Goal: Information Seeking & Learning: Learn about a topic

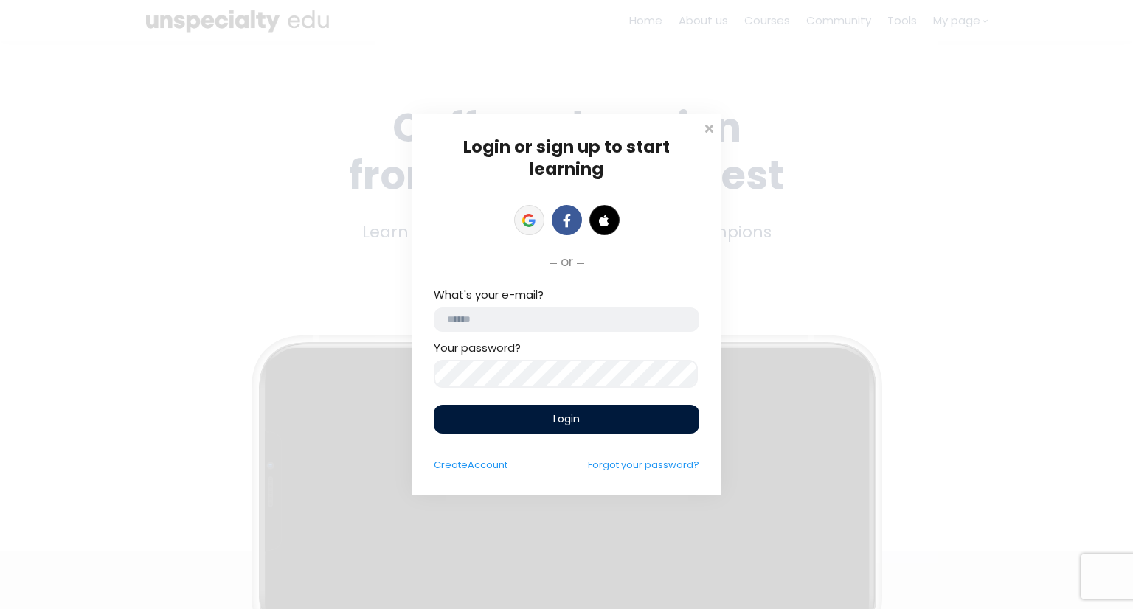
click at [532, 214] on icon at bounding box center [528, 220] width 13 height 13
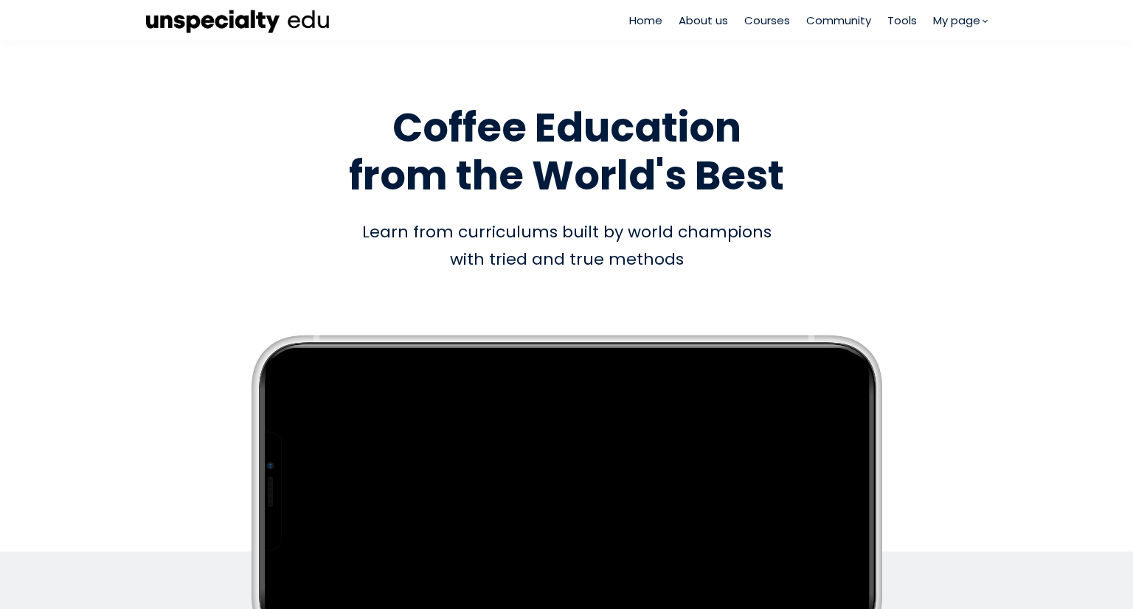
click at [767, 23] on span "Courses" at bounding box center [767, 20] width 46 height 17
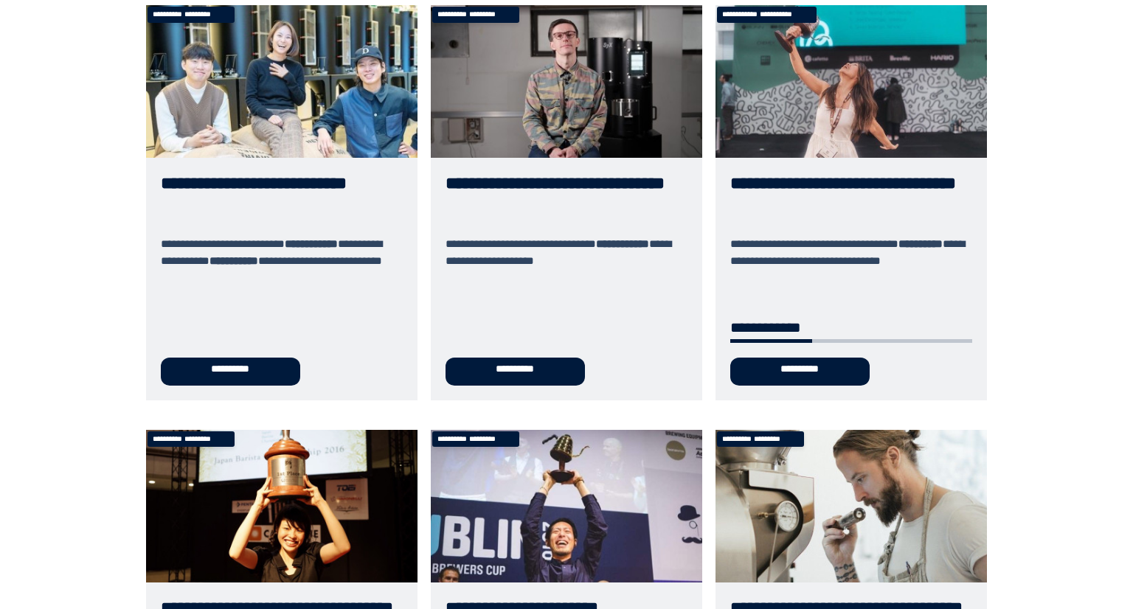
scroll to position [177, 0]
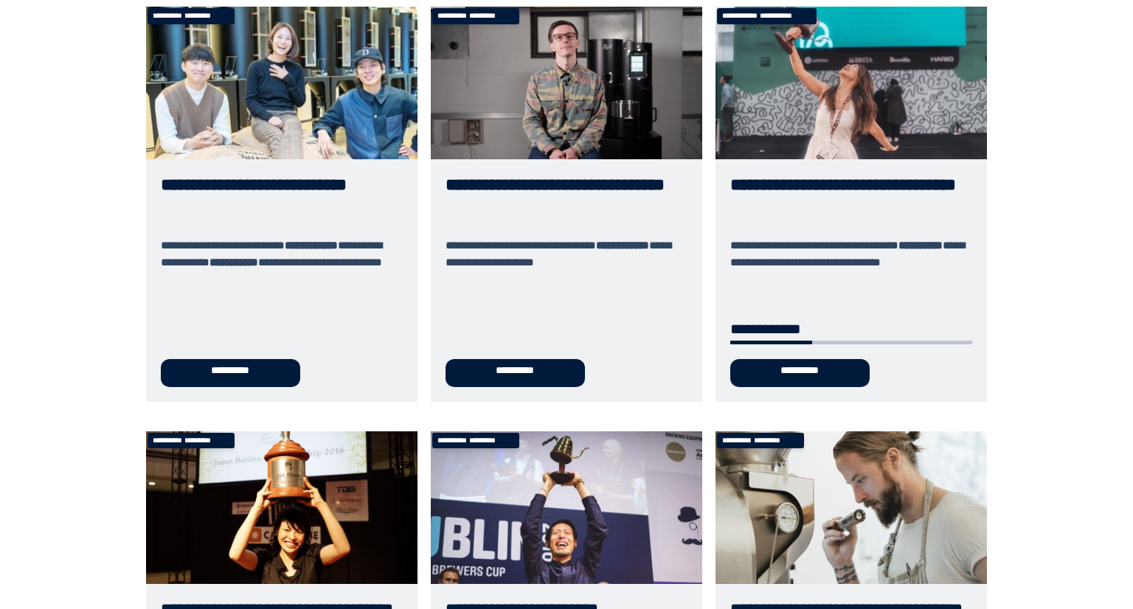
click at [766, 379] on link "**********" at bounding box center [851, 204] width 271 height 395
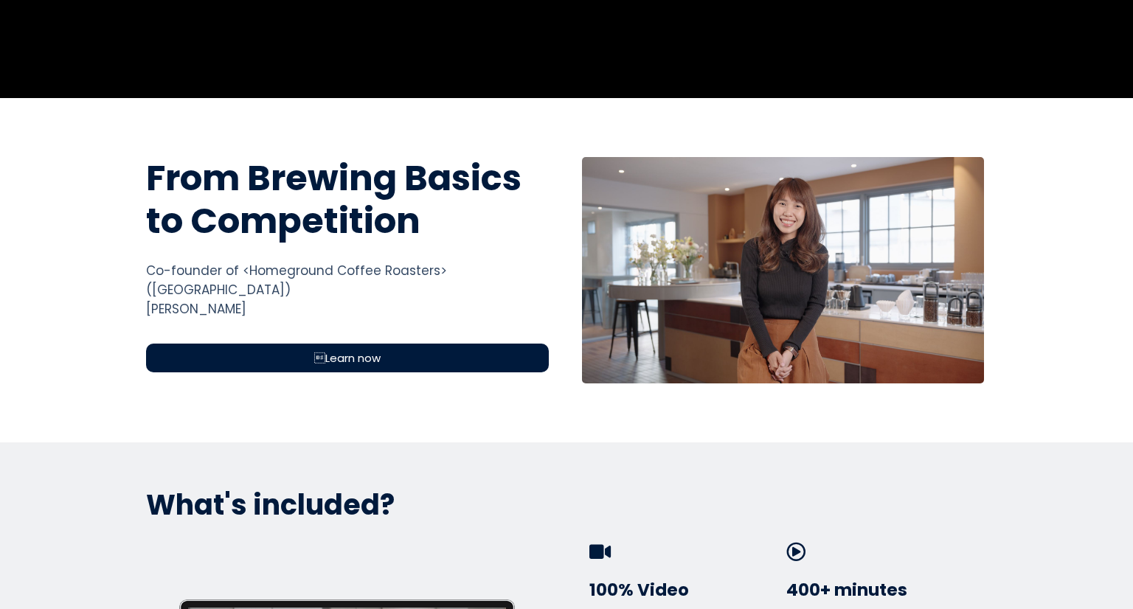
scroll to position [426, 0]
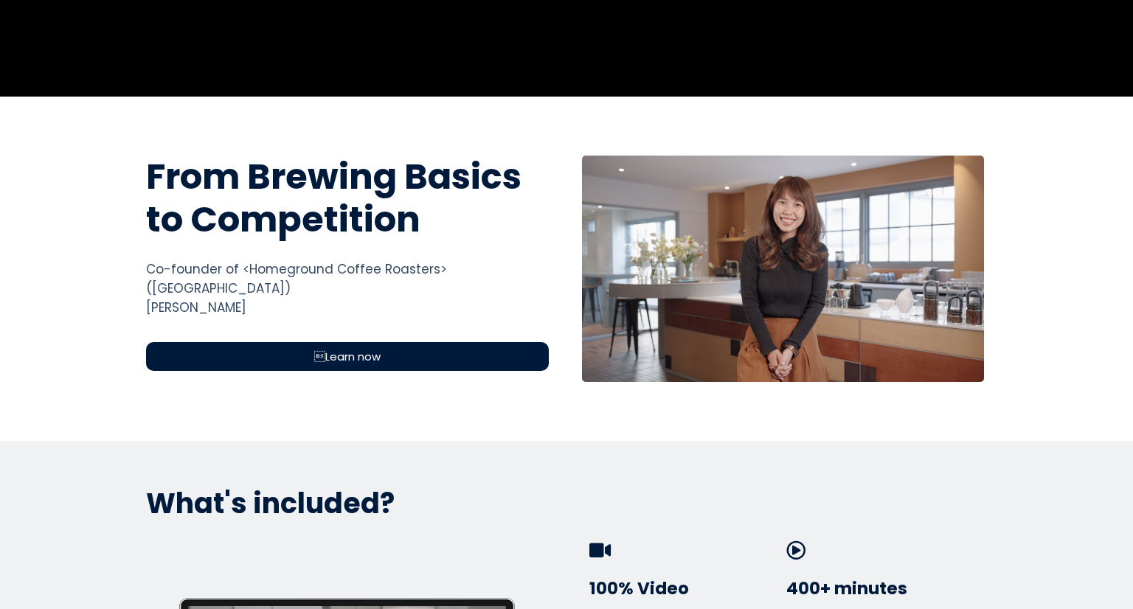
click at [392, 342] on div "Learn now" at bounding box center [347, 356] width 403 height 29
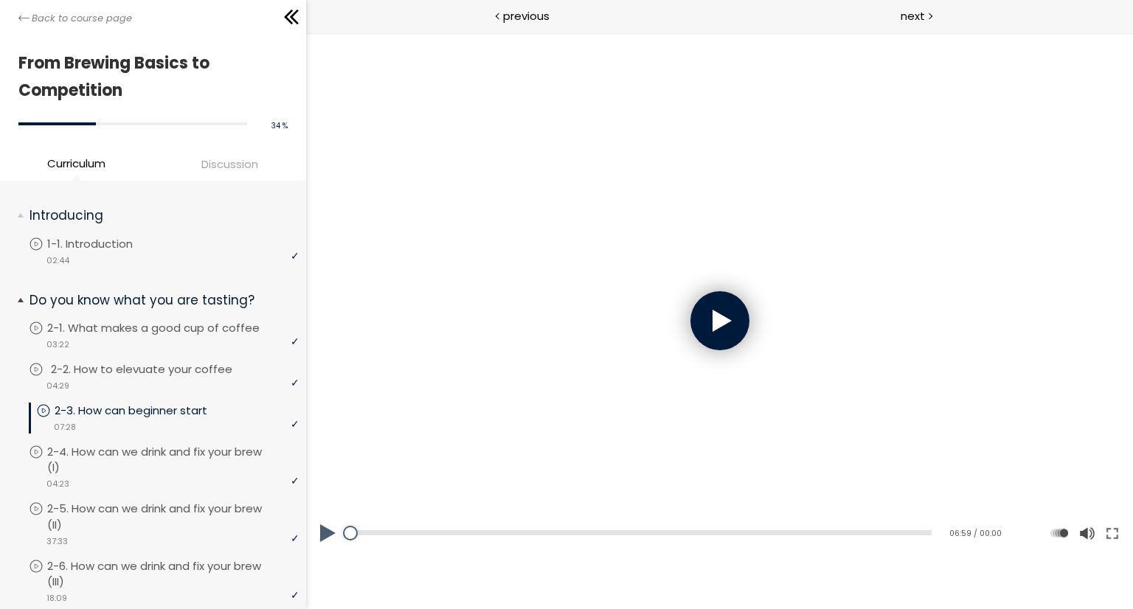
click at [162, 378] on div "video 04:29" at bounding box center [164, 385] width 270 height 15
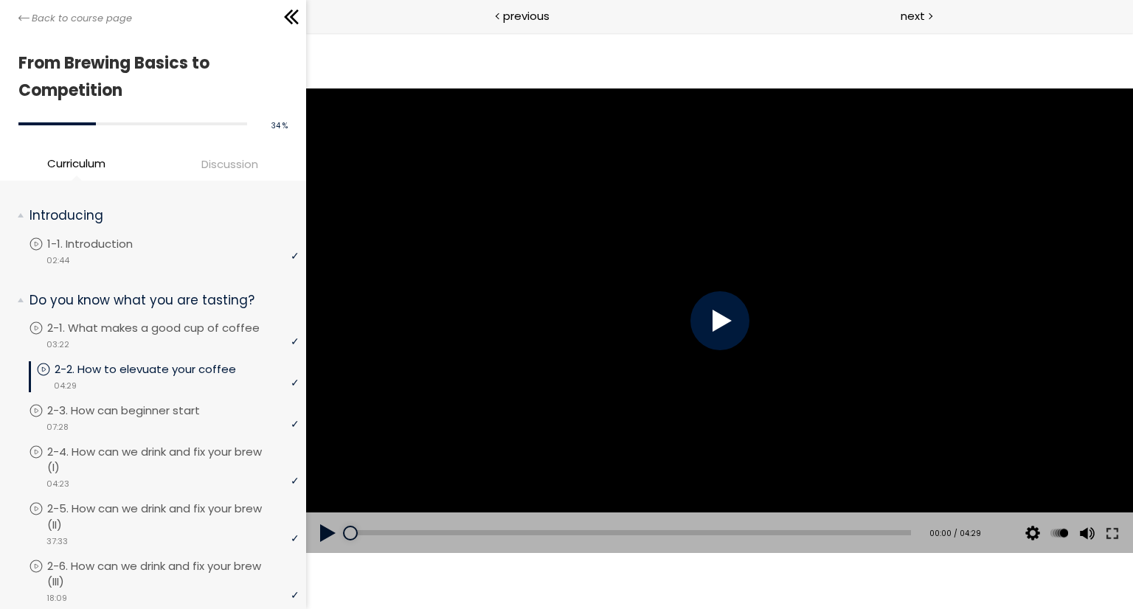
click at [723, 308] on div at bounding box center [719, 320] width 59 height 59
click at [1087, 481] on div at bounding box center [1086, 468] width 20 height 59
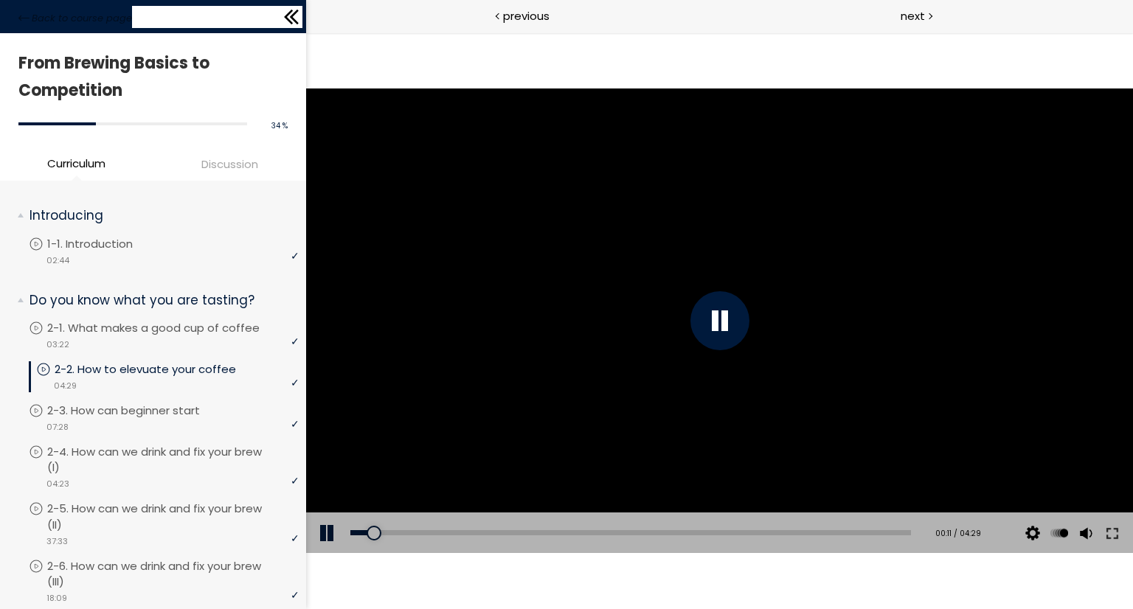
click at [289, 9] on icon at bounding box center [291, 17] width 22 height 22
